Goal: Navigation & Orientation: Find specific page/section

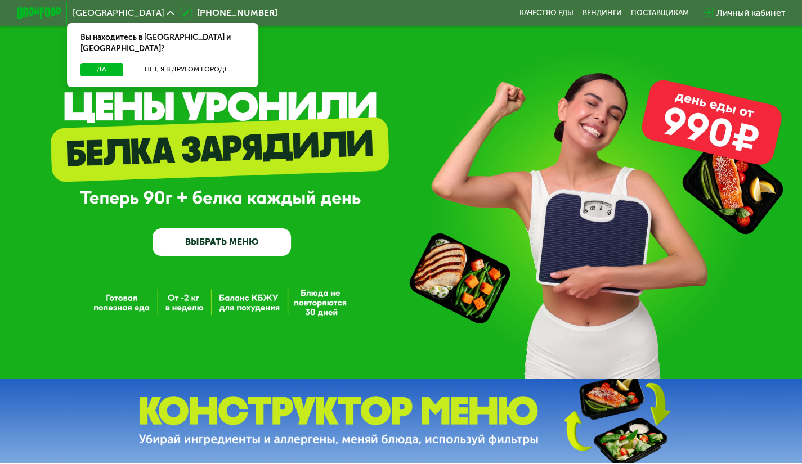
click at [402, 65] on div "GrowFood — доставка правильного питания ВЫБРАТЬ МЕНЮ" at bounding box center [401, 189] width 802 height 379
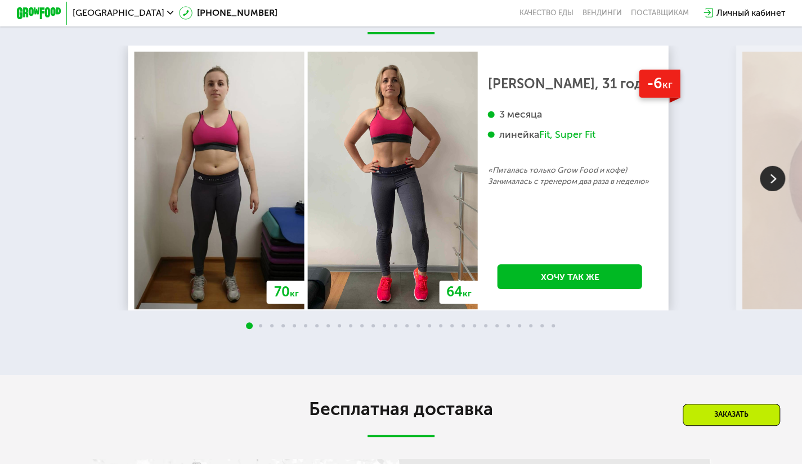
scroll to position [1890, 0]
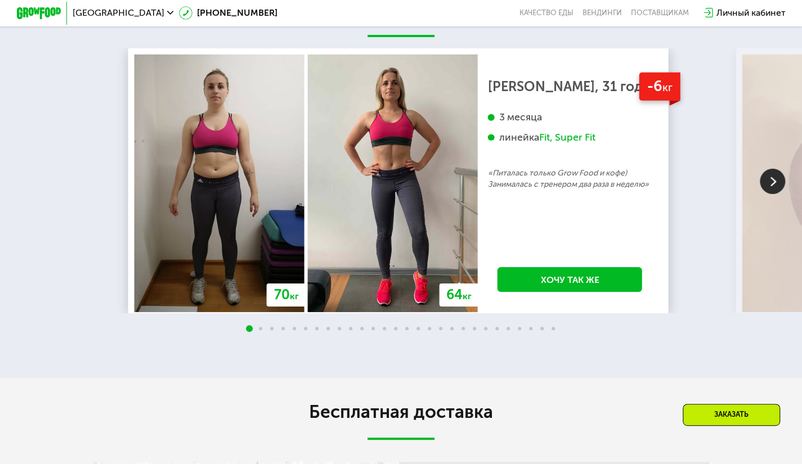
click at [769, 194] on img at bounding box center [772, 181] width 25 height 25
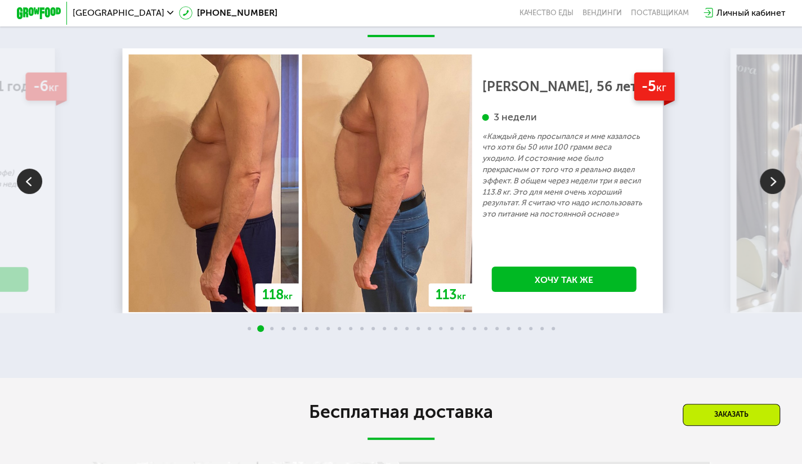
click at [769, 194] on img at bounding box center [772, 181] width 25 height 25
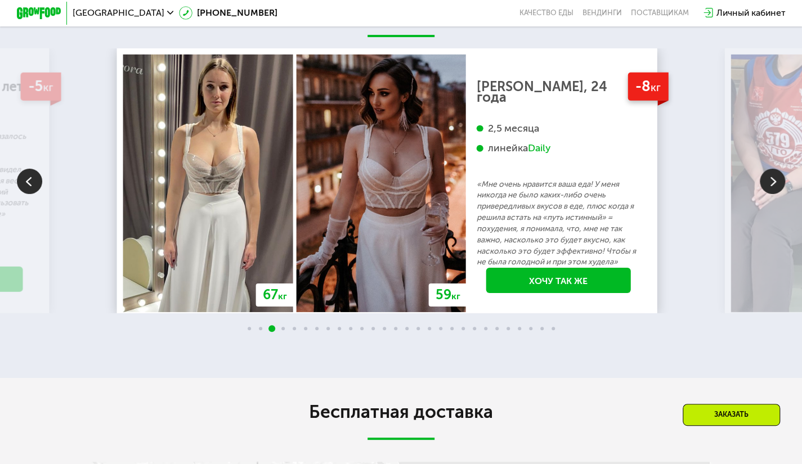
click at [769, 194] on img at bounding box center [772, 181] width 25 height 25
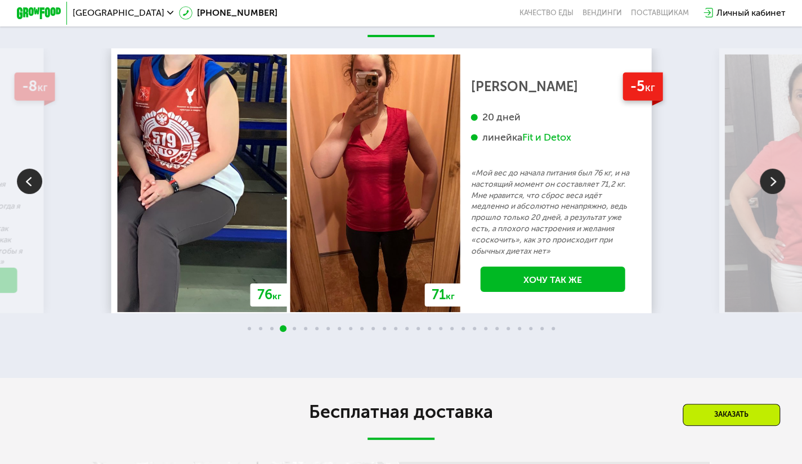
click at [769, 194] on img at bounding box center [772, 181] width 25 height 25
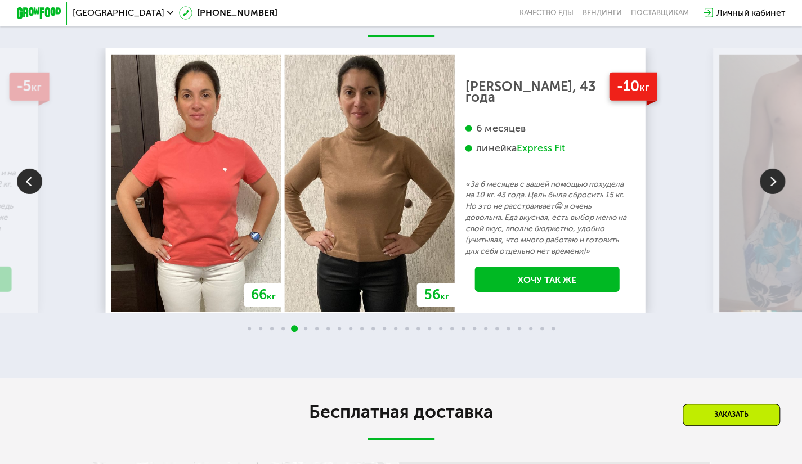
click at [769, 194] on img at bounding box center [772, 181] width 25 height 25
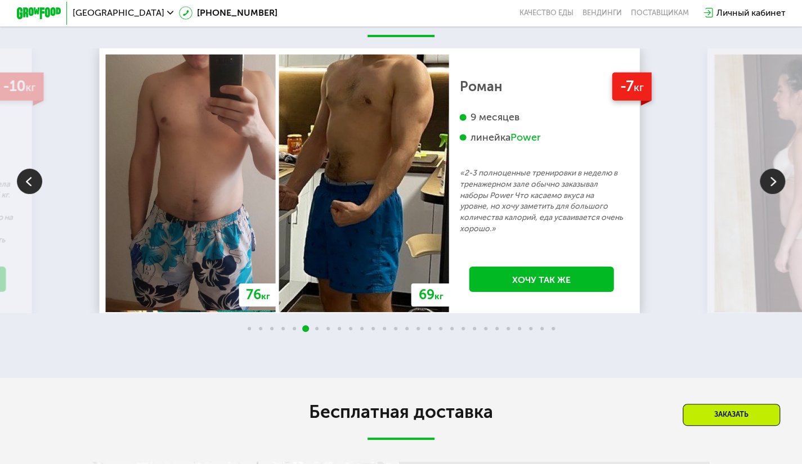
click at [769, 194] on img at bounding box center [772, 181] width 25 height 25
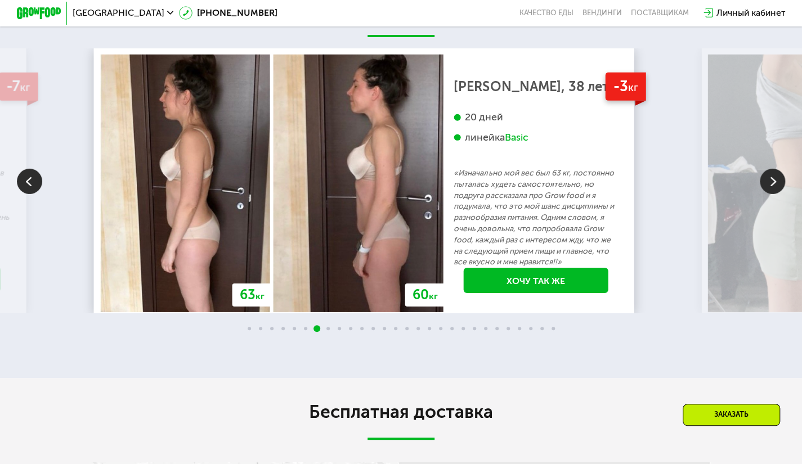
click at [769, 194] on img at bounding box center [772, 181] width 25 height 25
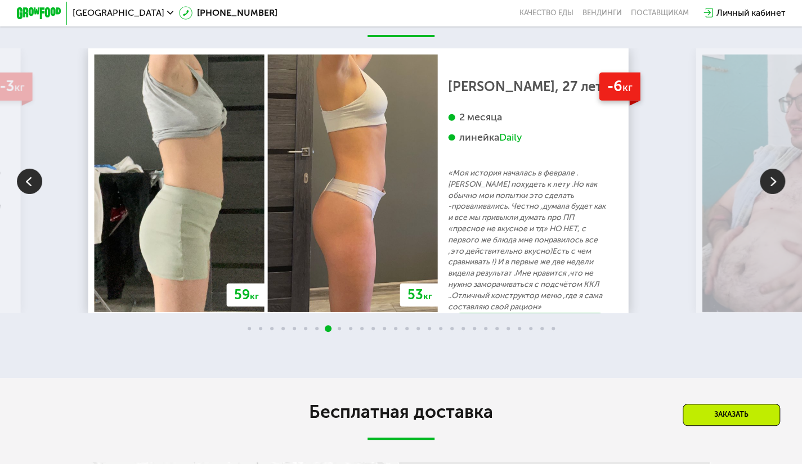
click at [769, 194] on img at bounding box center [772, 181] width 25 height 25
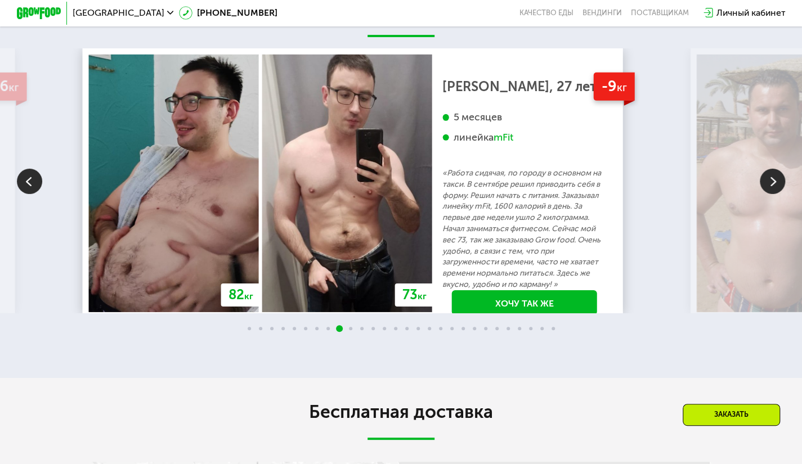
click at [769, 194] on img at bounding box center [772, 181] width 25 height 25
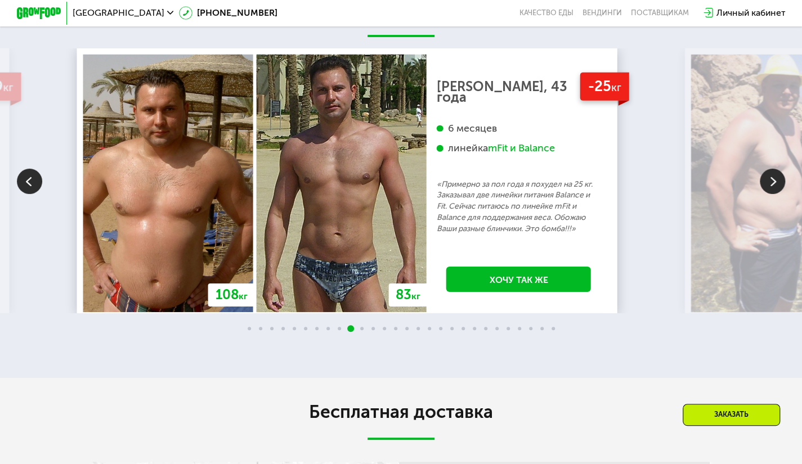
click at [770, 194] on img at bounding box center [772, 181] width 25 height 25
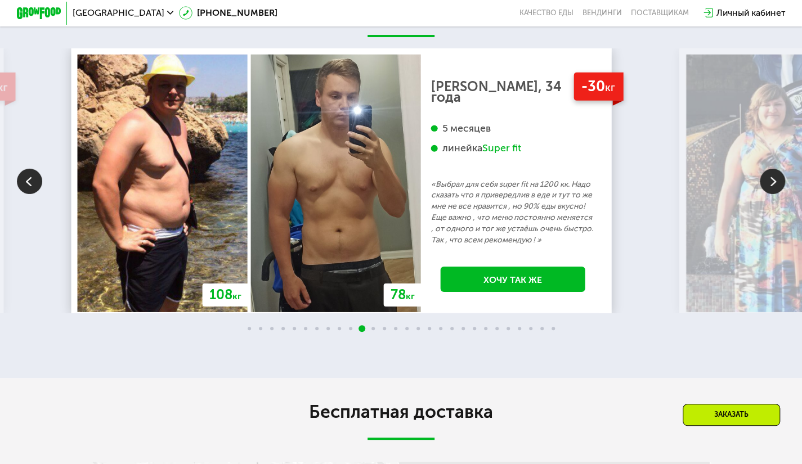
click at [770, 194] on img at bounding box center [772, 181] width 25 height 25
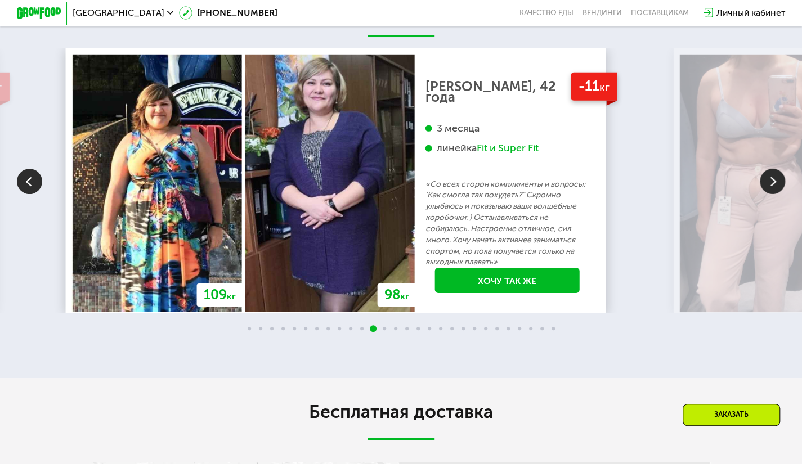
click at [770, 194] on img at bounding box center [772, 181] width 25 height 25
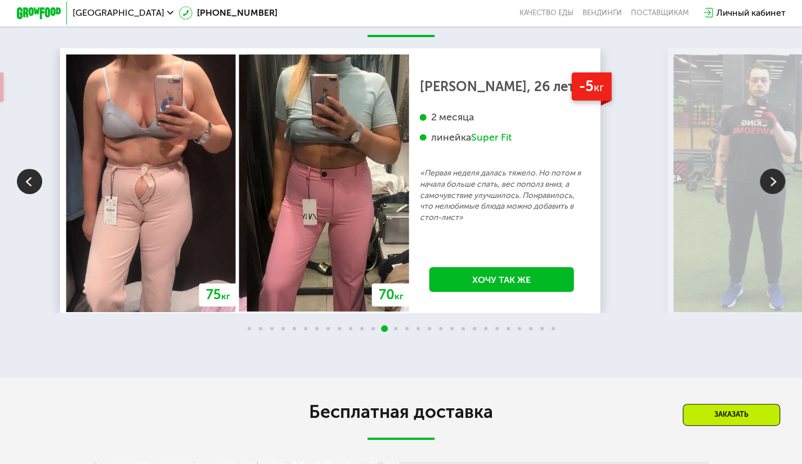
click at [770, 194] on img at bounding box center [772, 181] width 25 height 25
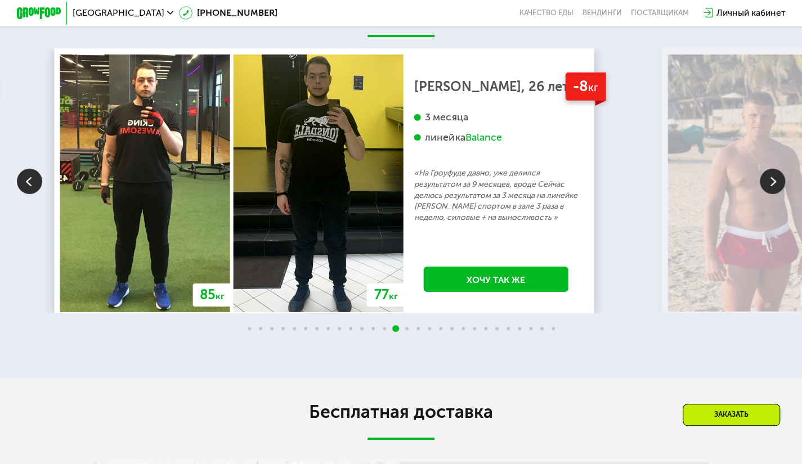
click at [770, 194] on img at bounding box center [772, 181] width 25 height 25
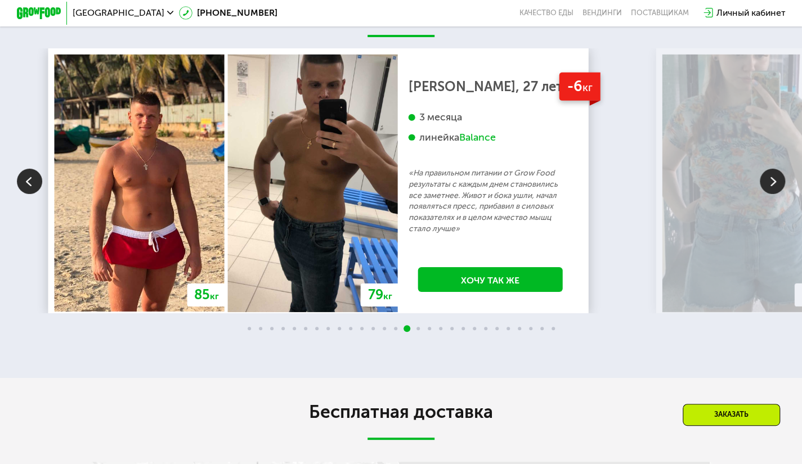
click at [770, 194] on img at bounding box center [772, 181] width 25 height 25
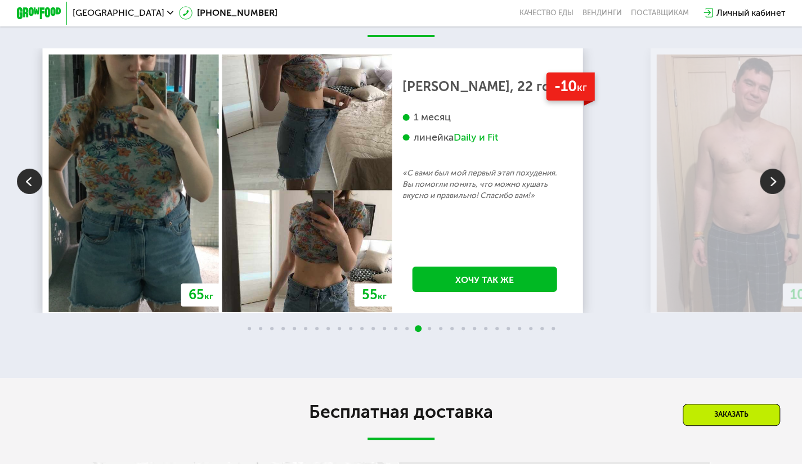
click at [770, 194] on img at bounding box center [772, 181] width 25 height 25
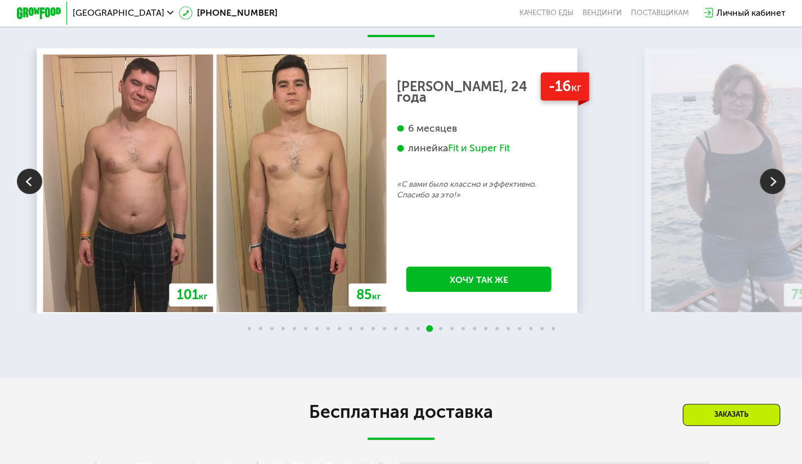
click at [770, 194] on img at bounding box center [772, 181] width 25 height 25
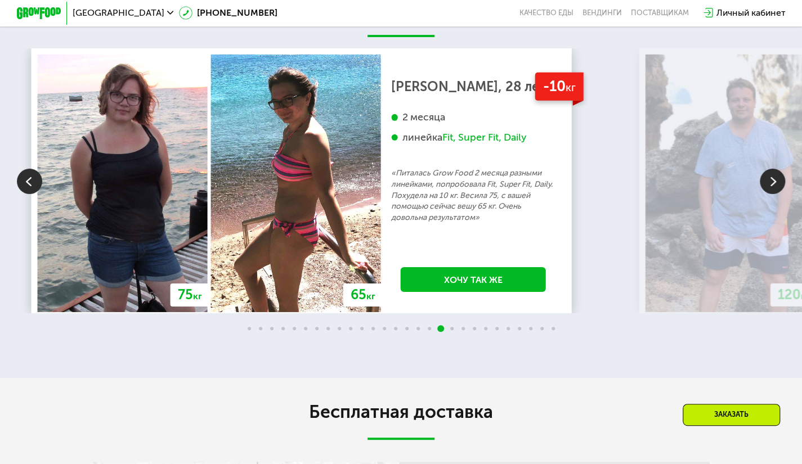
click at [770, 194] on img at bounding box center [772, 181] width 25 height 25
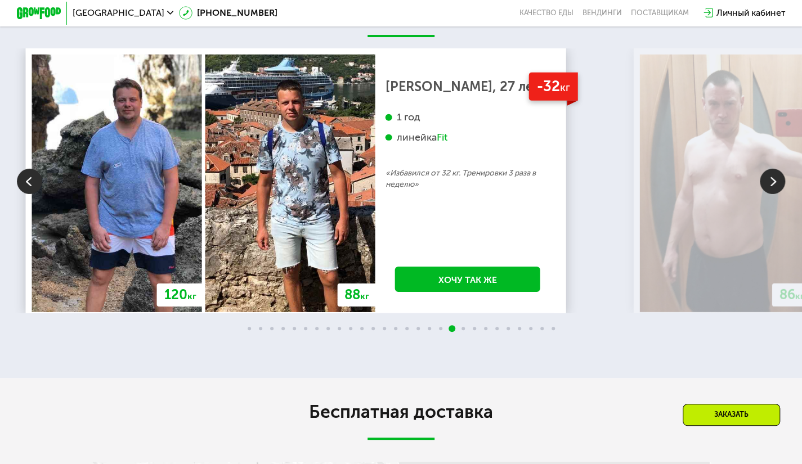
click at [770, 194] on img at bounding box center [772, 181] width 25 height 25
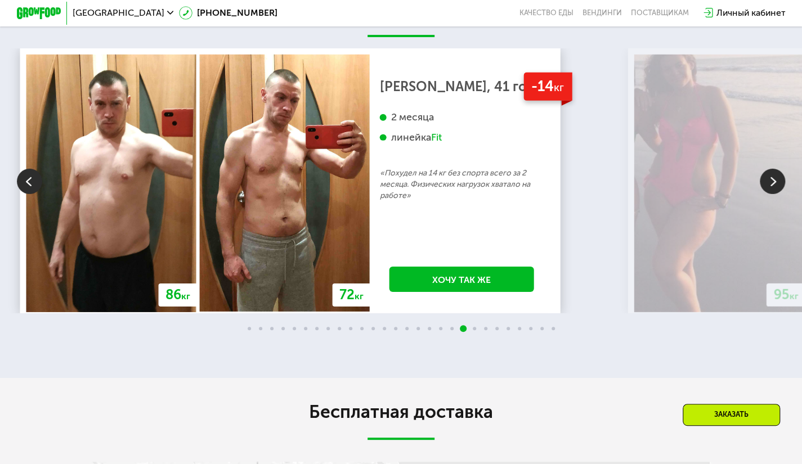
click at [770, 194] on img at bounding box center [772, 181] width 25 height 25
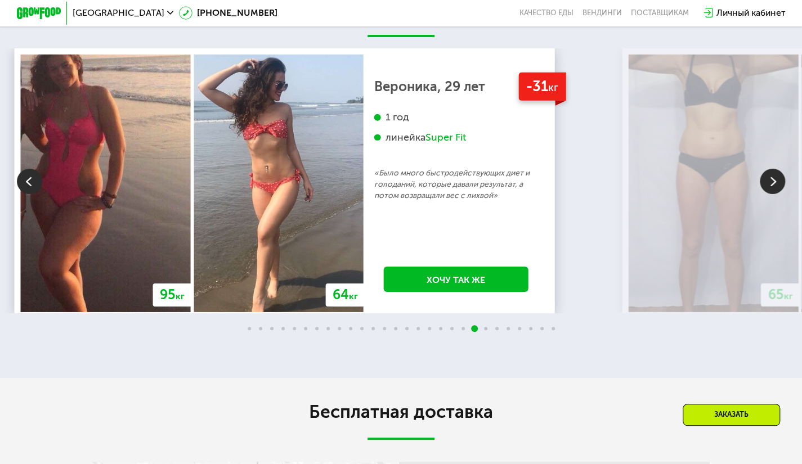
click at [770, 194] on img at bounding box center [772, 181] width 25 height 25
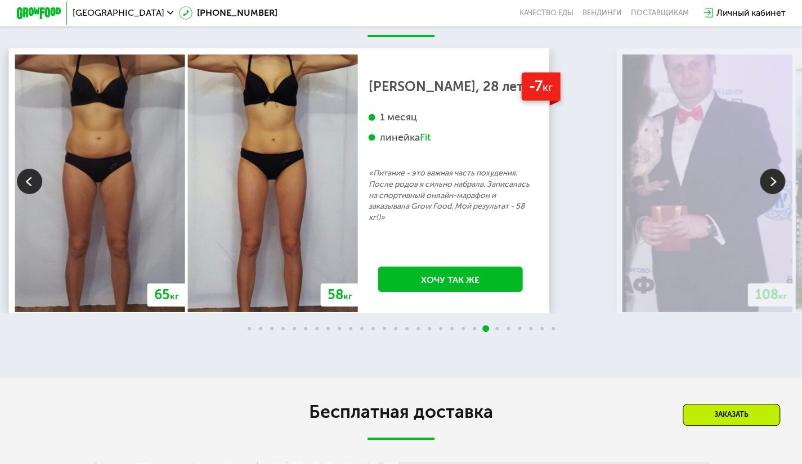
click at [770, 194] on img at bounding box center [772, 181] width 25 height 25
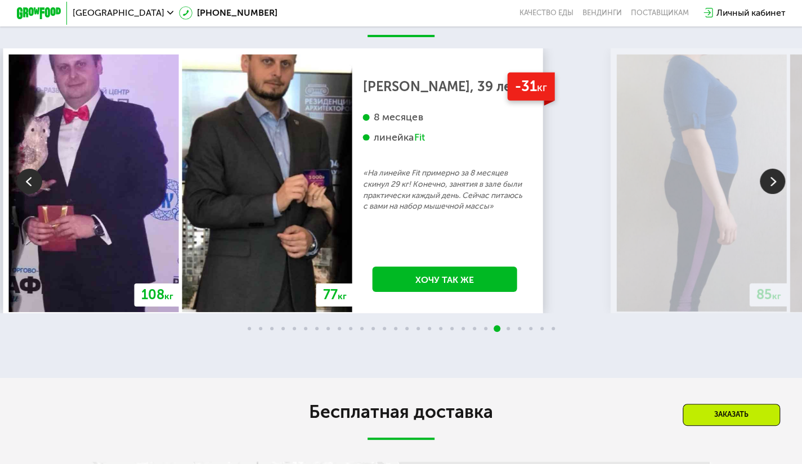
click at [770, 194] on img at bounding box center [772, 181] width 25 height 25
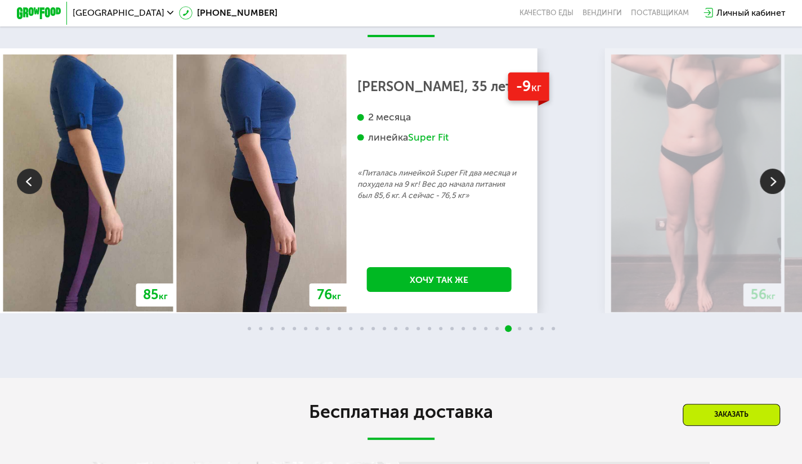
click at [770, 194] on img at bounding box center [772, 181] width 25 height 25
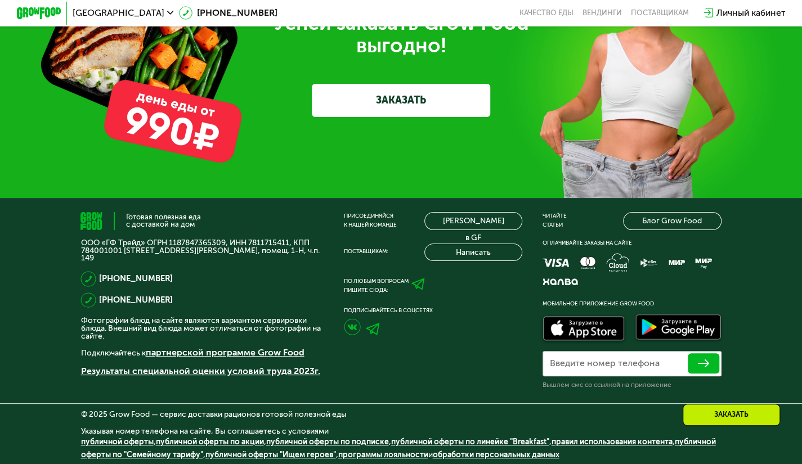
scroll to position [3290, 0]
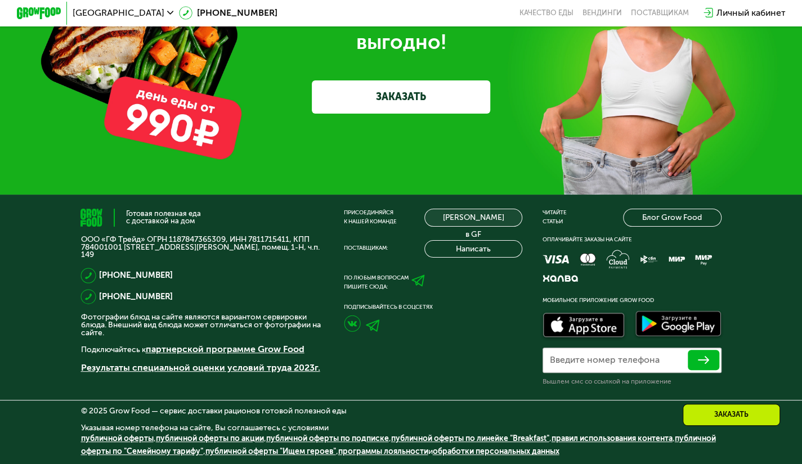
click at [487, 227] on link "[PERSON_NAME] в GF" at bounding box center [473, 218] width 98 height 18
click at [468, 227] on link "[PERSON_NAME] в GF" at bounding box center [473, 218] width 98 height 18
